Goal: Task Accomplishment & Management: Manage account settings

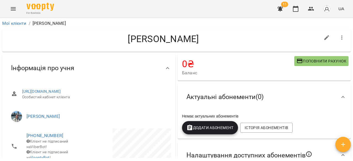
scroll to position [75, 0]
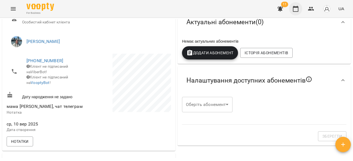
click at [295, 8] on icon "button" at bounding box center [295, 9] width 7 height 7
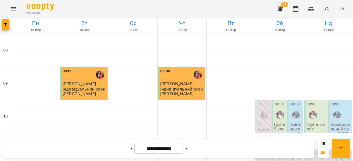
scroll to position [300, 0]
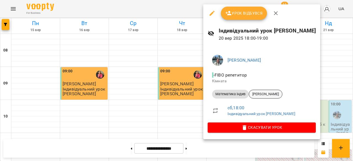
click at [269, 95] on span "Мугир Роман" at bounding box center [265, 94] width 33 height 5
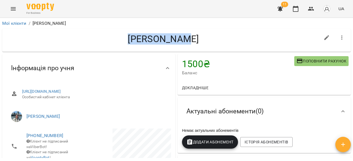
drag, startPoint x: 135, startPoint y: 36, endPoint x: 196, endPoint y: 45, distance: 62.4
click at [196, 45] on div "Мугир Роман" at bounding box center [164, 40] width 314 height 14
click at [297, 6] on icon "button" at bounding box center [295, 9] width 7 height 7
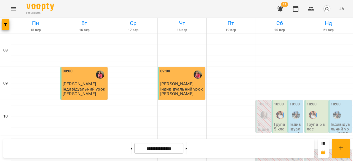
scroll to position [311, 0]
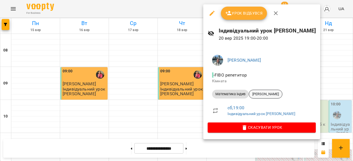
click at [268, 96] on span "Погорілець Максим" at bounding box center [265, 94] width 33 height 5
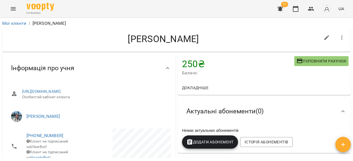
click at [298, 15] on button "button" at bounding box center [295, 8] width 13 height 13
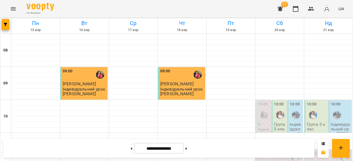
scroll to position [41, 0]
click at [336, 111] on img "Бануляк Наталія Василівна" at bounding box center [337, 115] width 8 height 8
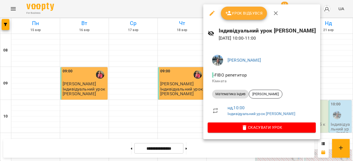
click at [194, 92] on div at bounding box center [176, 80] width 353 height 161
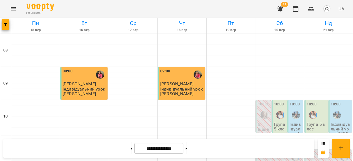
scroll to position [186, 0]
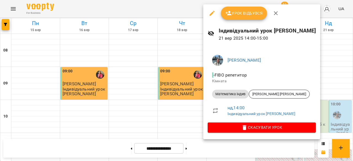
click at [180, 101] on div at bounding box center [176, 80] width 353 height 161
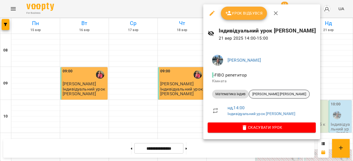
click at [273, 93] on span "Курмишев Егор" at bounding box center [279, 94] width 60 height 5
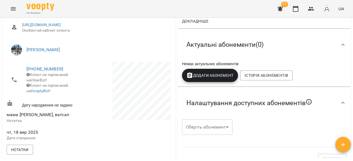
scroll to position [55, 0]
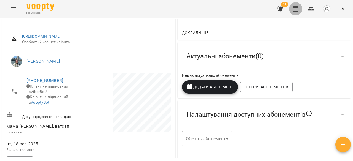
click at [298, 13] on button "button" at bounding box center [295, 8] width 13 height 13
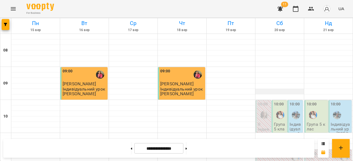
scroll to position [237, 0]
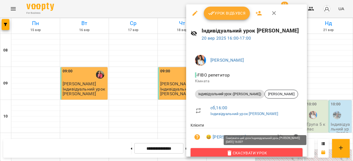
click at [260, 153] on span "Скасувати Урок" at bounding box center [246, 153] width 103 height 7
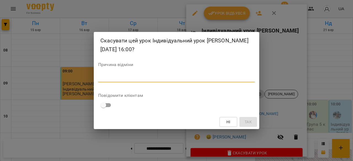
click at [106, 77] on textarea at bounding box center [176, 77] width 157 height 5
type textarea "**********"
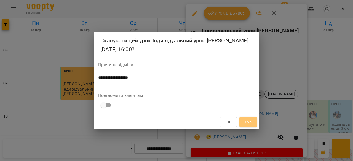
click at [253, 124] on button "Так" at bounding box center [248, 122] width 18 height 10
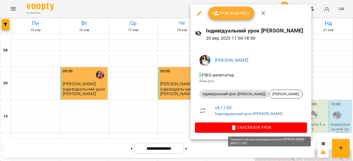
click at [275, 127] on span "Скасувати Урок" at bounding box center [250, 127] width 103 height 7
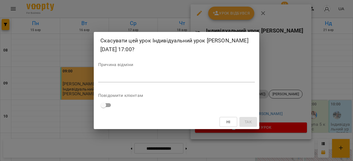
click at [148, 74] on div "*" at bounding box center [176, 78] width 157 height 9
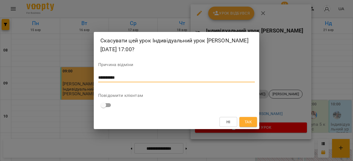
type textarea "**********"
click at [244, 121] on span "Так" at bounding box center [248, 122] width 9 height 7
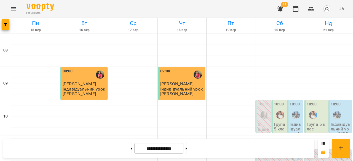
scroll to position [23, 0]
click at [317, 101] on div "10:00" at bounding box center [317, 111] width 20 height 20
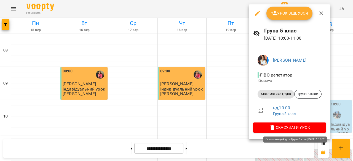
click at [314, 129] on span "Скасувати Урок" at bounding box center [290, 127] width 64 height 7
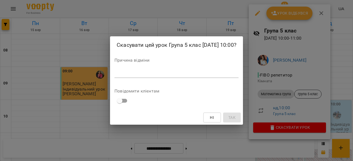
click at [162, 74] on textarea at bounding box center [176, 73] width 124 height 5
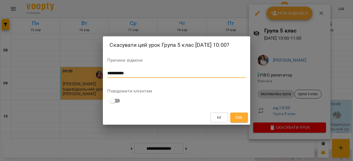
type textarea "**********"
click at [240, 117] on span "Так" at bounding box center [238, 117] width 7 height 7
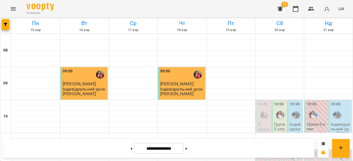
click at [280, 122] on p "Група 5 клас" at bounding box center [280, 129] width 12 height 14
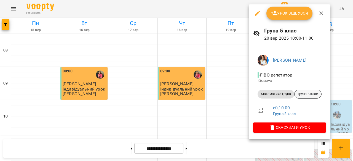
click at [314, 93] on span "група 5 клас" at bounding box center [308, 94] width 27 height 5
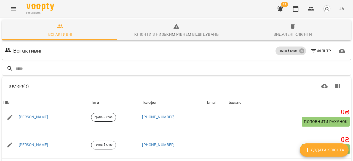
scroll to position [43, 0]
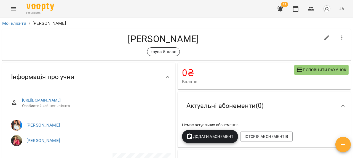
click at [320, 34] on button "button" at bounding box center [326, 37] width 13 height 13
select select "**"
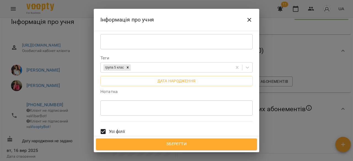
scroll to position [138, 0]
click at [138, 101] on div "* ​" at bounding box center [176, 108] width 152 height 15
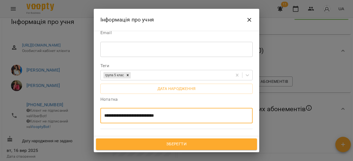
scroll to position [111, 0]
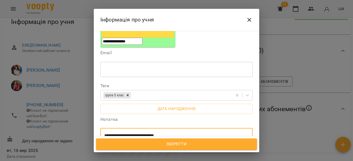
type textarea "**********"
click at [199, 145] on span "Зберегти" at bounding box center [176, 144] width 149 height 7
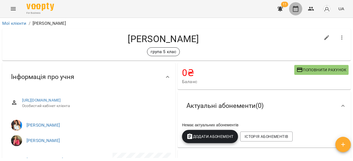
click at [297, 7] on icon "button" at bounding box center [296, 9] width 6 height 6
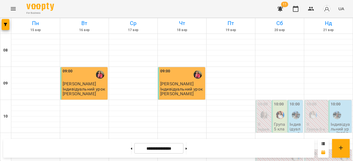
scroll to position [55, 0]
